Goal: Task Accomplishment & Management: Use online tool/utility

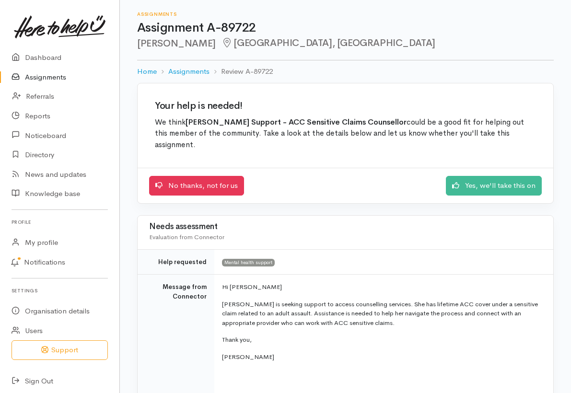
drag, startPoint x: 314, startPoint y: 143, endPoint x: 313, endPoint y: 136, distance: 7.7
click at [314, 143] on div "Your help is needed! We think Kelly Support - ACC Sensitive Claims Counsellor c…" at bounding box center [346, 125] width 416 height 85
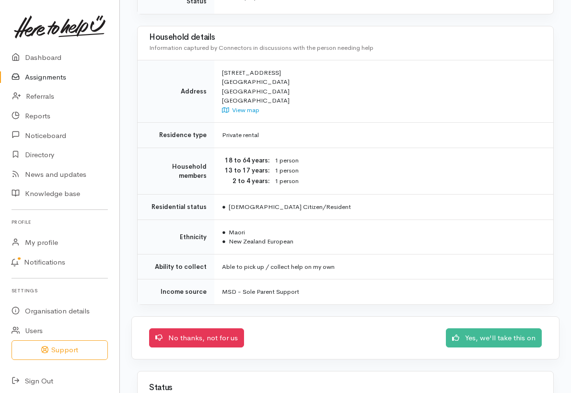
scroll to position [870, 0]
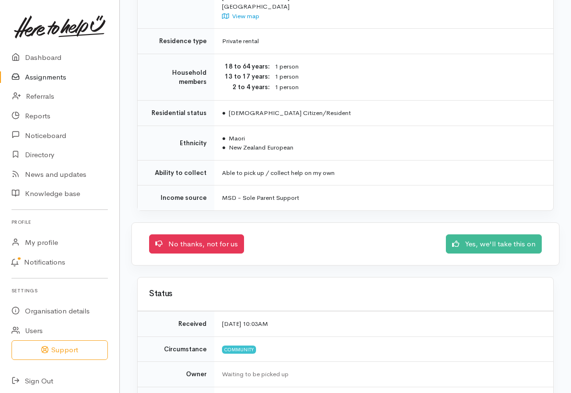
click at [260, 362] on td "Waiting to be picked up" at bounding box center [383, 374] width 339 height 25
click at [396, 160] on td "Able to pick up / collect help on my own" at bounding box center [383, 172] width 339 height 25
click at [302, 370] on div "Waiting to be picked up" at bounding box center [382, 375] width 320 height 10
click at [381, 160] on td "Able to pick up / collect help on my own" at bounding box center [383, 172] width 339 height 25
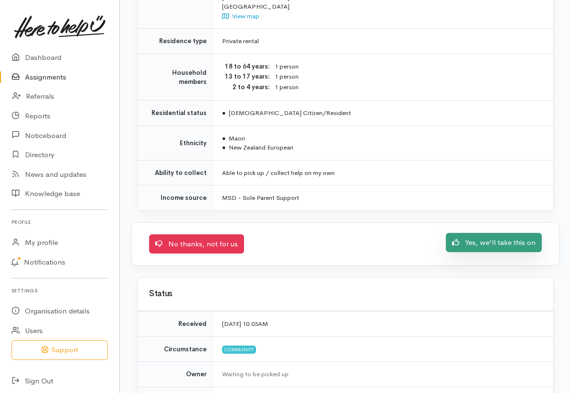
drag, startPoint x: 486, startPoint y: 213, endPoint x: 477, endPoint y: 211, distance: 9.4
click at [486, 233] on link "Yes, we'll take this on" at bounding box center [494, 243] width 96 height 20
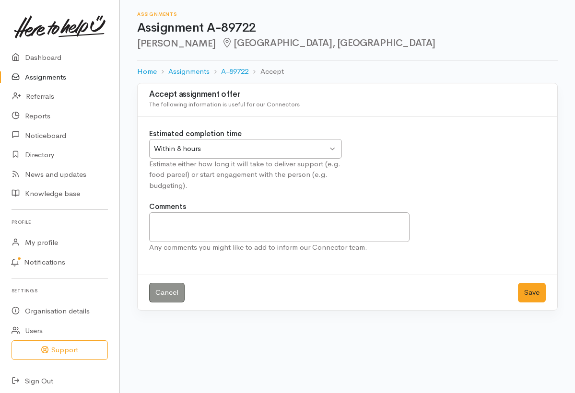
click at [235, 147] on div "Within 8 hours" at bounding box center [241, 148] width 174 height 11
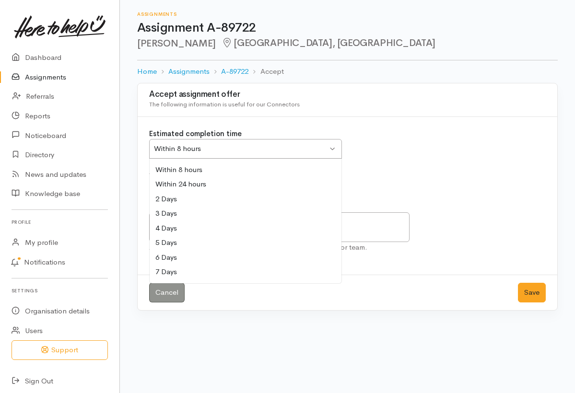
click at [387, 108] on div "Accept assignment offer The following information is useful for our Connectors" at bounding box center [347, 99] width 397 height 25
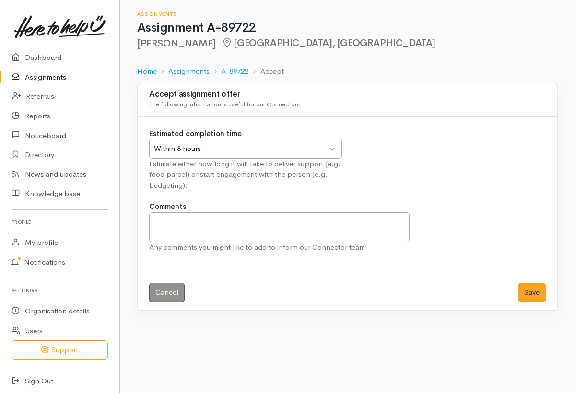
click at [283, 150] on div "Within 8 hours" at bounding box center [241, 148] width 174 height 11
click at [176, 225] on textarea "Comments" at bounding box center [279, 227] width 260 height 30
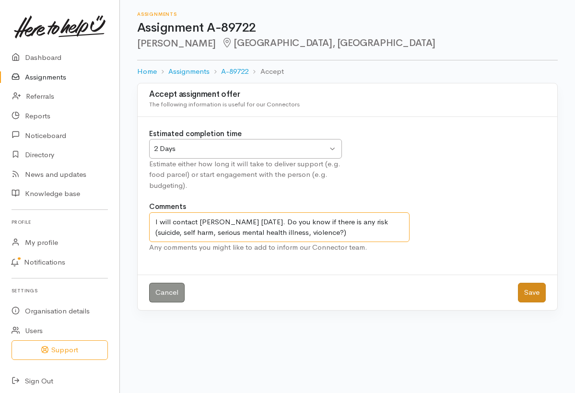
type textarea "I will contact Lauren on Thursday. Do you know if there is any risk (suicide, s…"
click at [530, 295] on button "Save" at bounding box center [532, 293] width 28 height 20
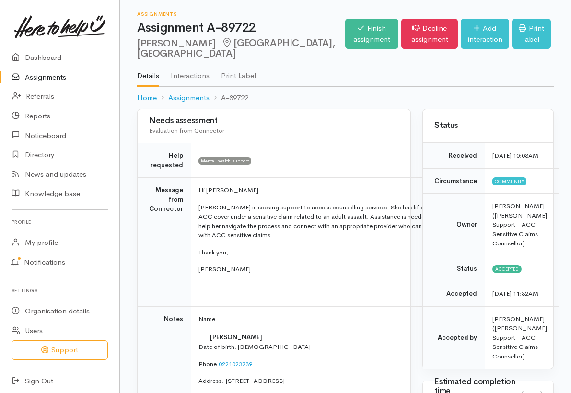
scroll to position [2, 0]
